Goal: Task Accomplishment & Management: Use online tool/utility

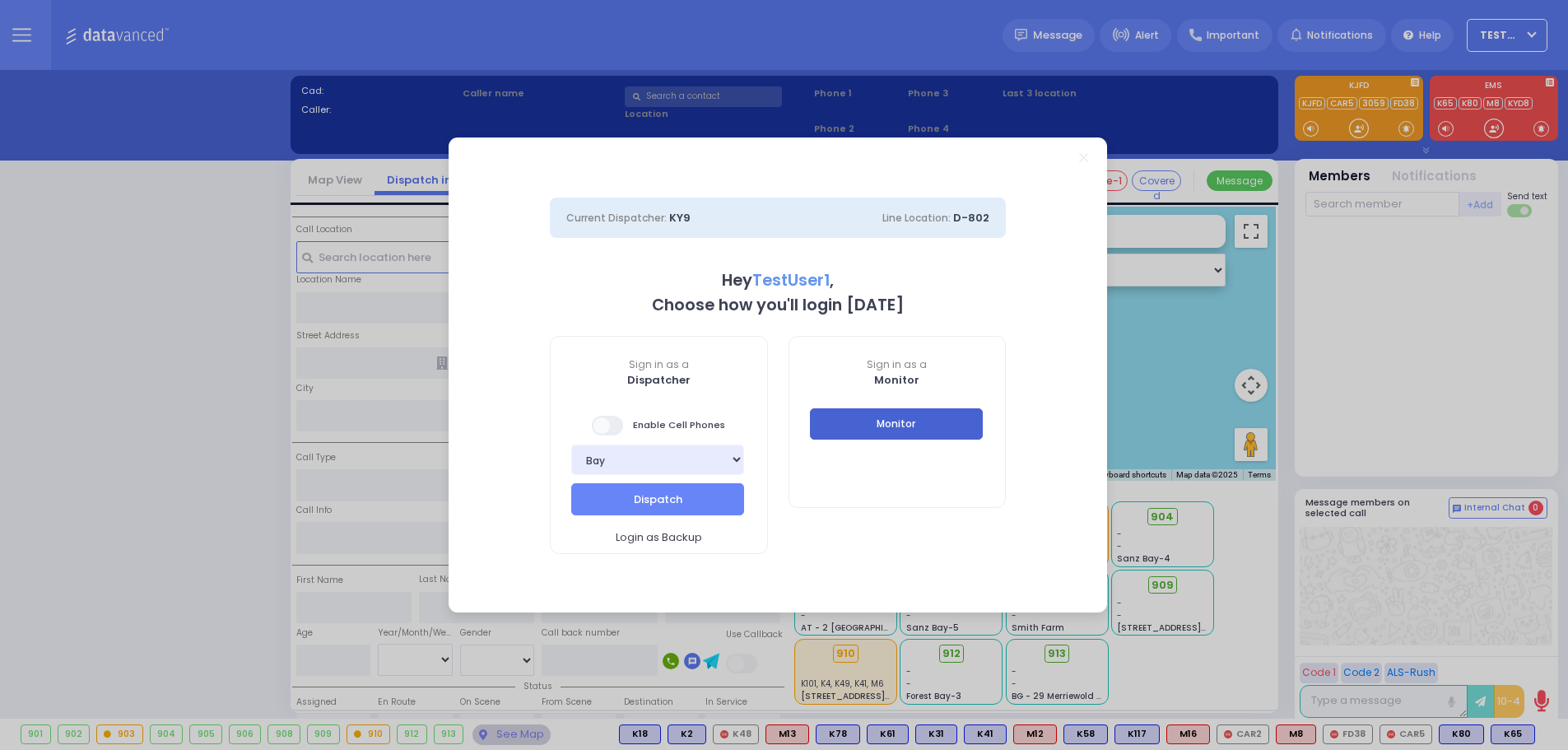
click at [965, 423] on button "Monitor" at bounding box center [897, 423] width 173 height 31
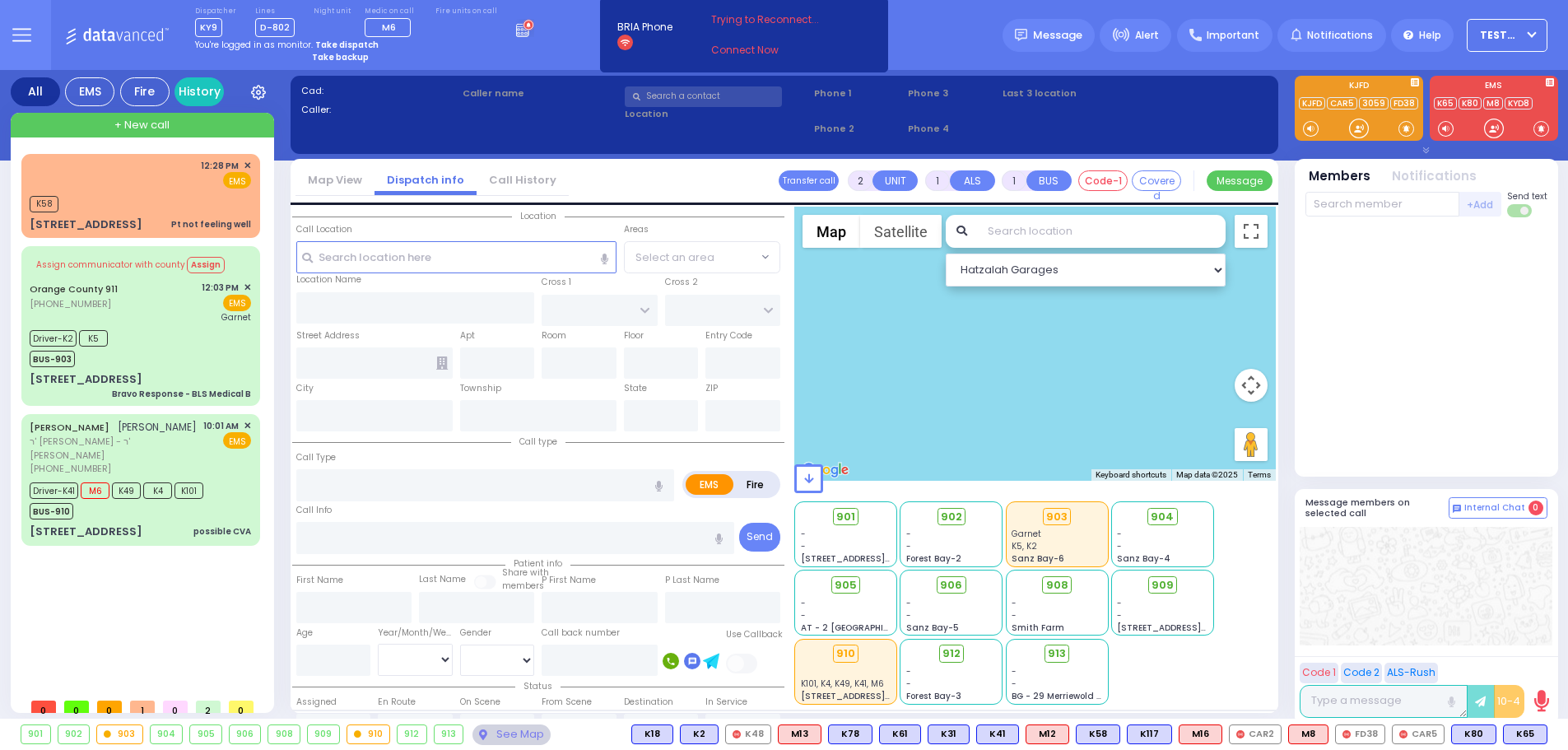
click at [1470, 38] on button "TestUser1" at bounding box center [1508, 36] width 81 height 33
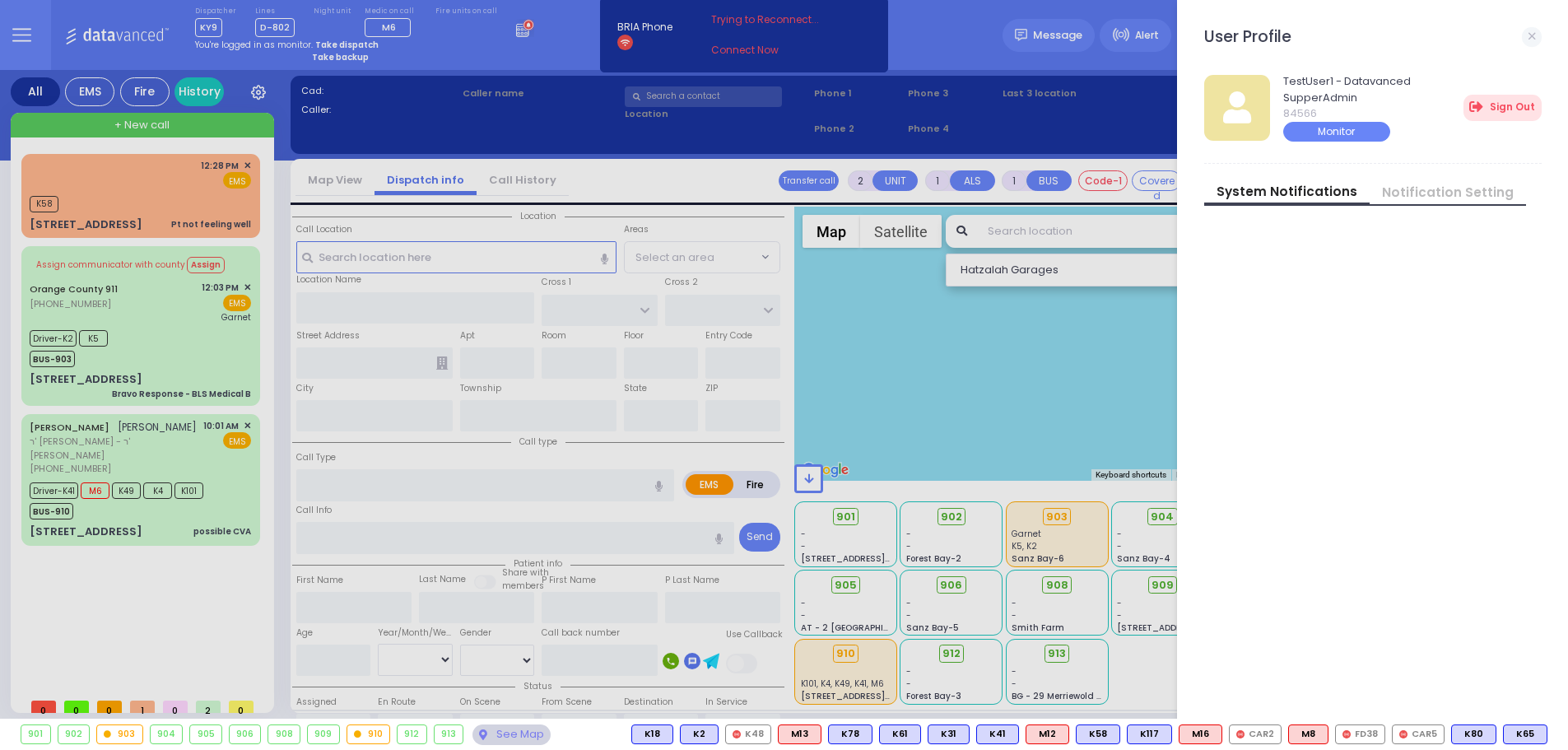
click at [1321, 291] on div "TestUser1 - Datavanced SupperAdmin 84566 Monitor Sign Out Switch user System No…" at bounding box center [1380, 391] width 350 height 662
click at [20, 31] on div at bounding box center [784, 375] width 1568 height 750
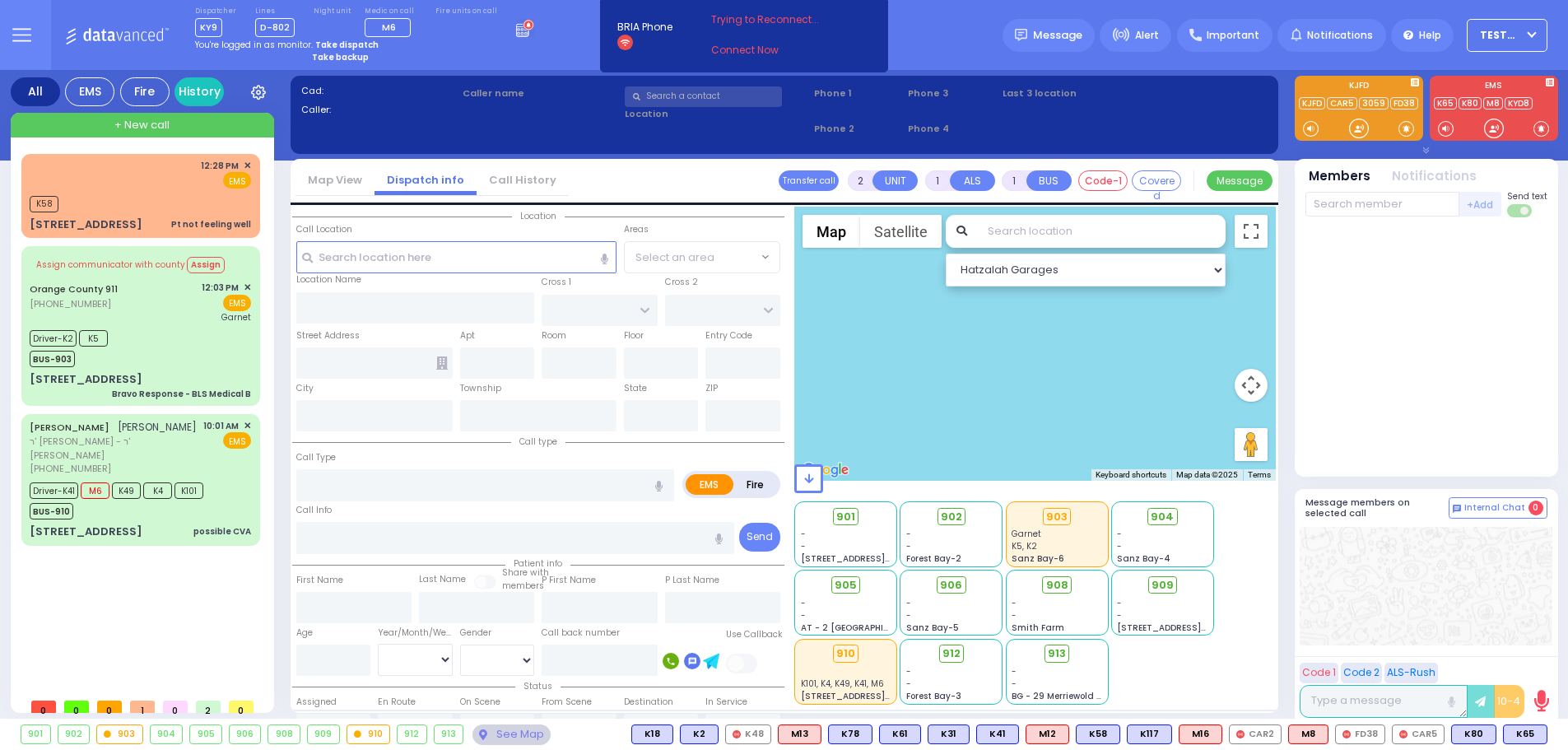
click at [14, 36] on icon at bounding box center [21, 36] width 17 height 0
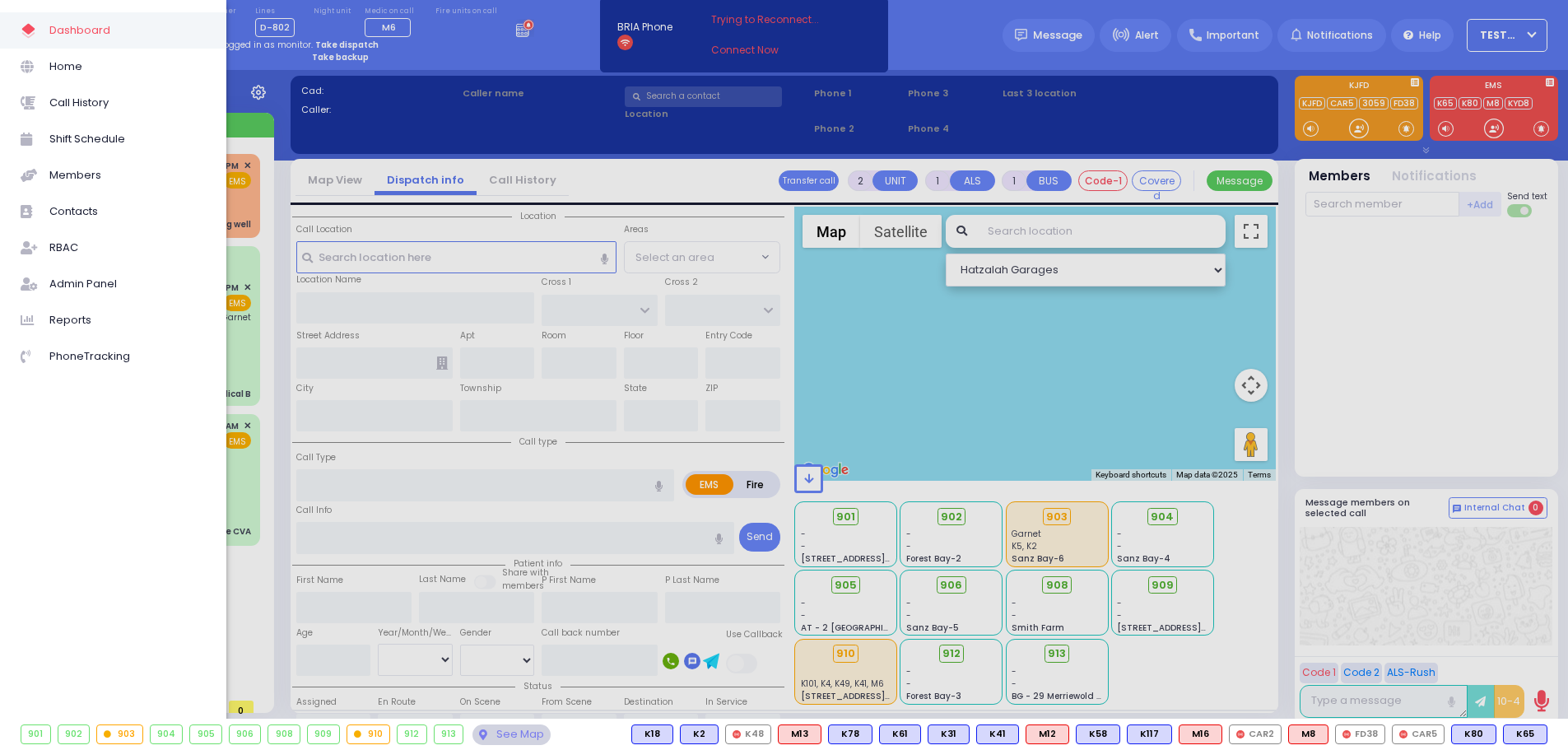
click at [1359, 124] on div at bounding box center [784, 375] width 1568 height 750
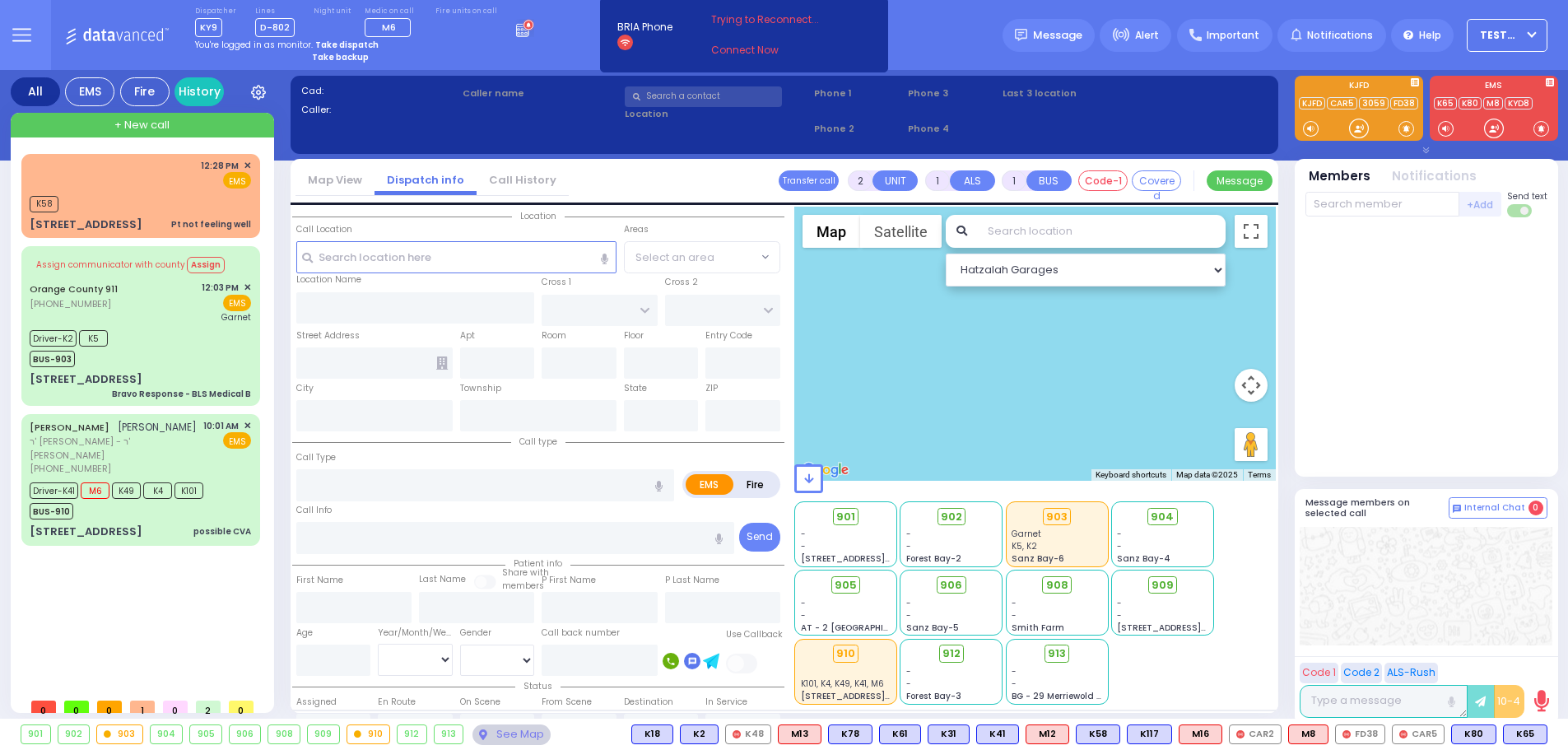
drag, startPoint x: 1354, startPoint y: 275, endPoint x: 1359, endPoint y: 197, distance: 78.2
click at [1354, 275] on div at bounding box center [1426, 348] width 242 height 247
click at [1362, 145] on div at bounding box center [1426, 150] width 276 height 16
click at [1358, 145] on div at bounding box center [1426, 150] width 276 height 16
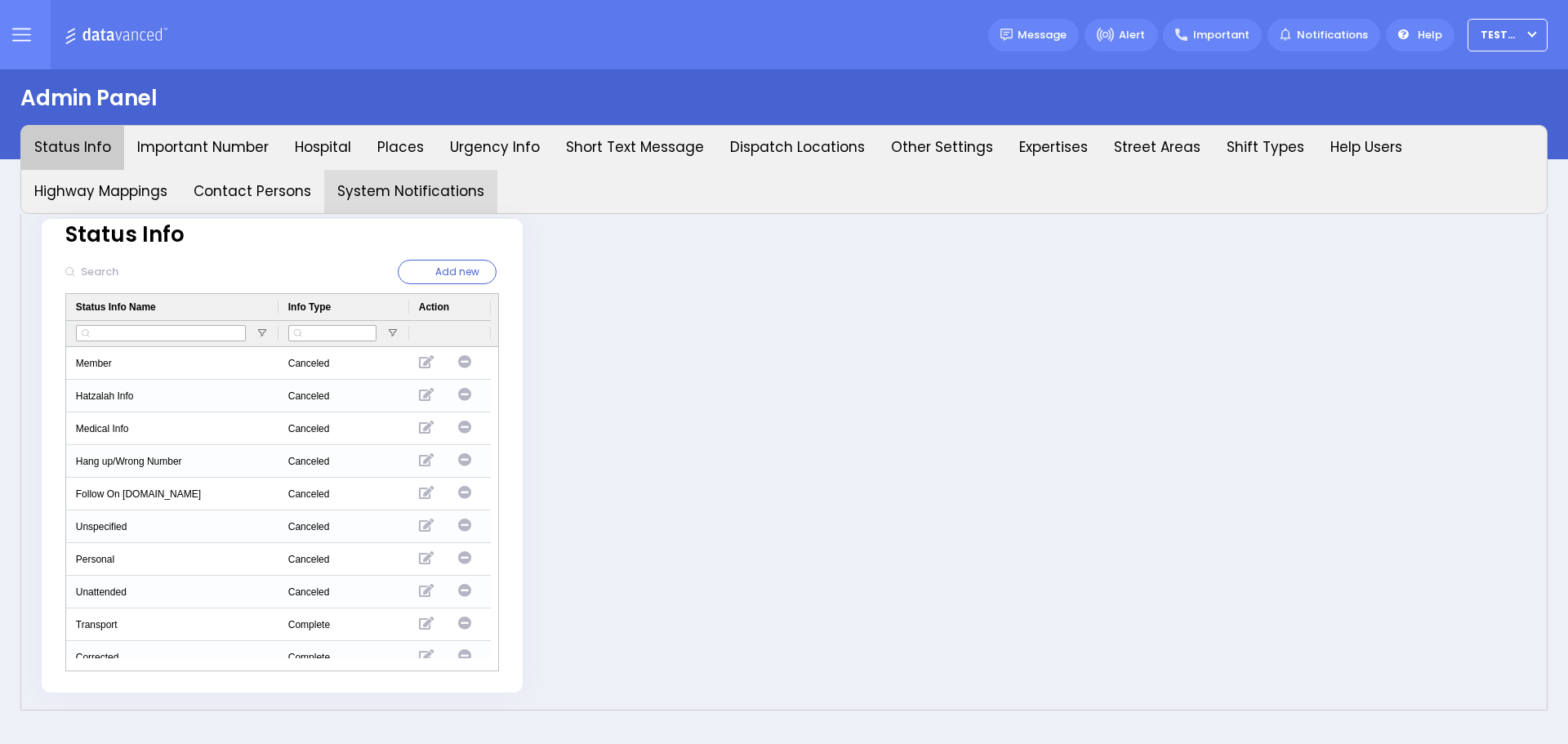
click at [400, 200] on button "System Notifications" at bounding box center [410, 191] width 173 height 44
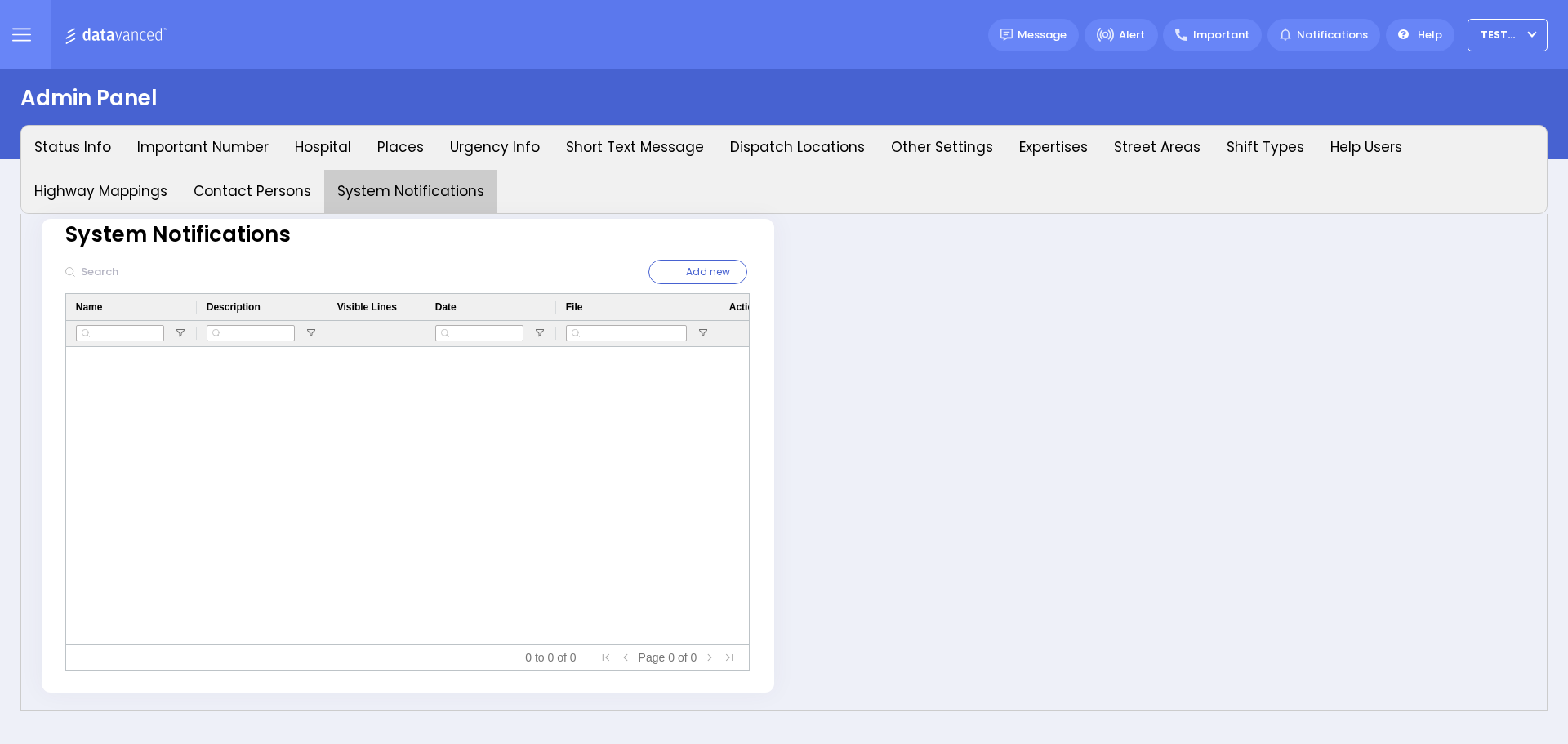
click at [224, 378] on div at bounding box center [407, 495] width 683 height 298
click at [683, 263] on button "Add new" at bounding box center [698, 271] width 99 height 24
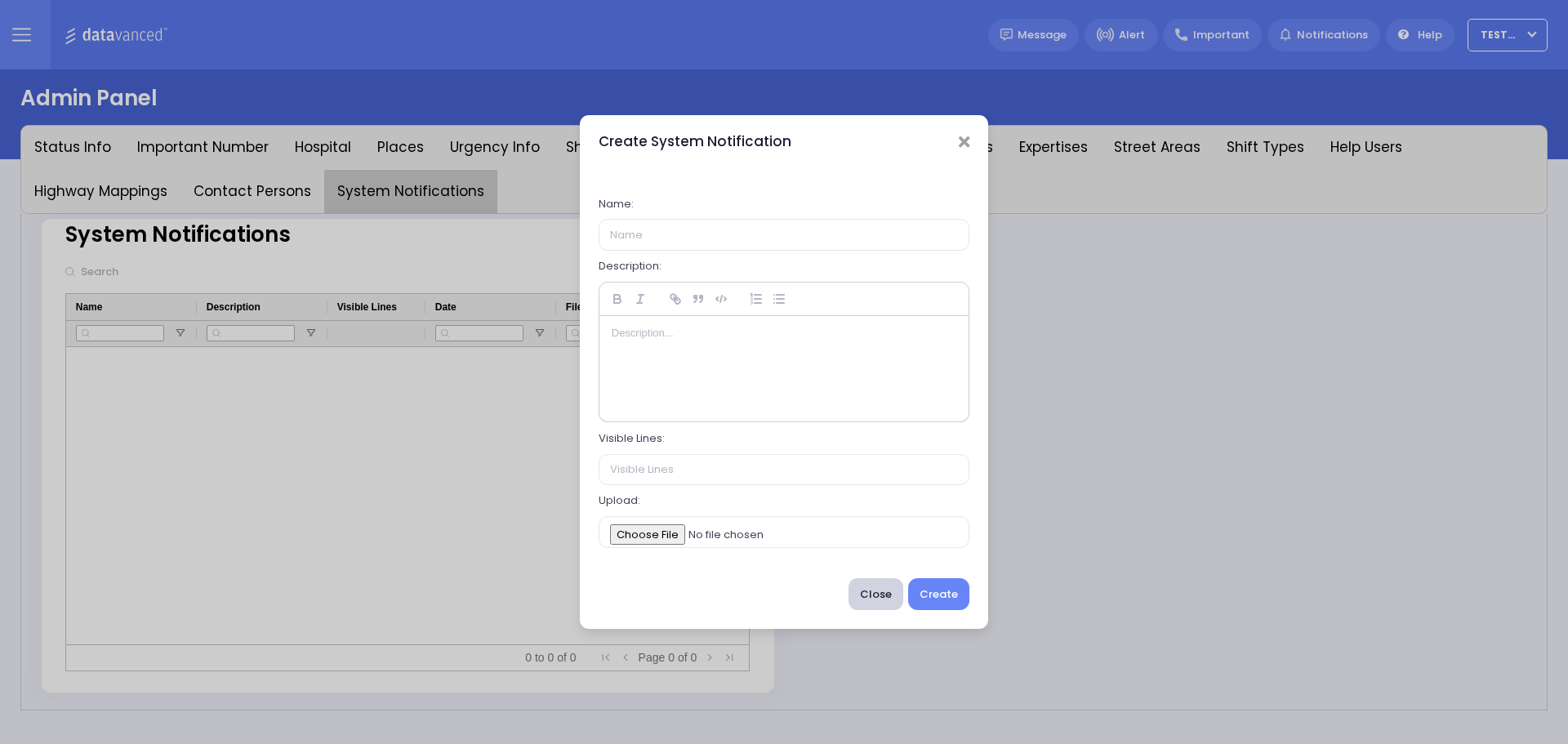
drag, startPoint x: 762, startPoint y: 390, endPoint x: 776, endPoint y: 483, distance: 94.0
click at [762, 389] on div at bounding box center [785, 368] width 370 height 105
click at [767, 471] on input "Visible Lines:" at bounding box center [784, 469] width 371 height 31
click at [877, 593] on button "Close" at bounding box center [876, 593] width 54 height 31
